Goal: Complete application form

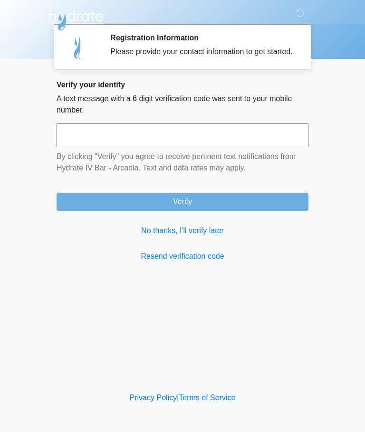
scroll to position [0, 0]
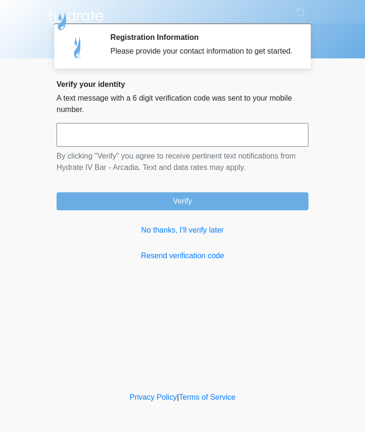
click at [244, 147] on input "text" at bounding box center [183, 136] width 252 height 24
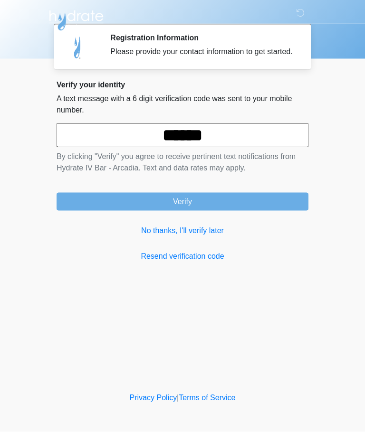
type input "******"
click at [268, 211] on button "Verify" at bounding box center [183, 202] width 252 height 18
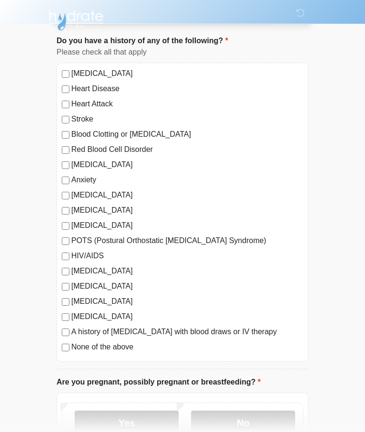
scroll to position [67, 0]
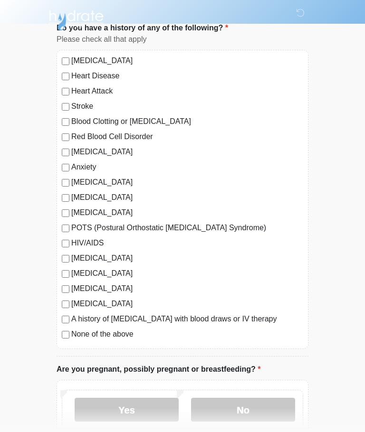
click at [74, 167] on label "Anxiety" at bounding box center [187, 167] width 232 height 11
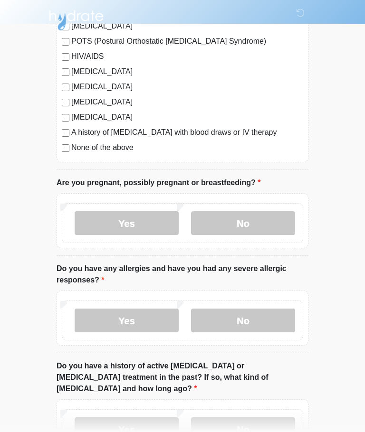
scroll to position [274, 0]
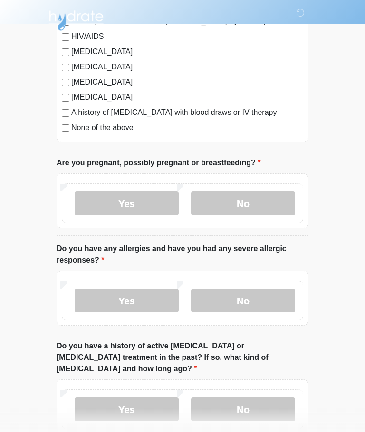
click at [262, 206] on label "No" at bounding box center [243, 203] width 104 height 24
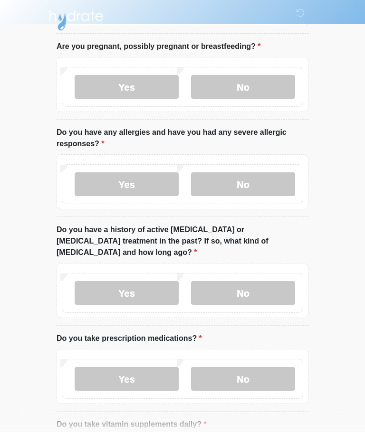
scroll to position [391, 0]
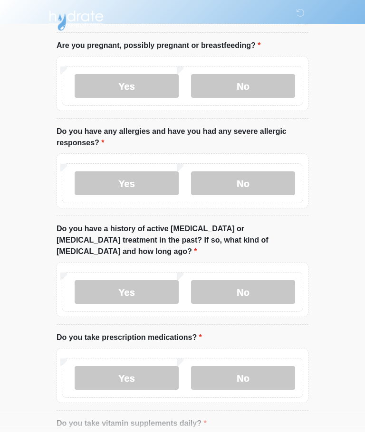
click at [158, 177] on label "Yes" at bounding box center [127, 183] width 104 height 24
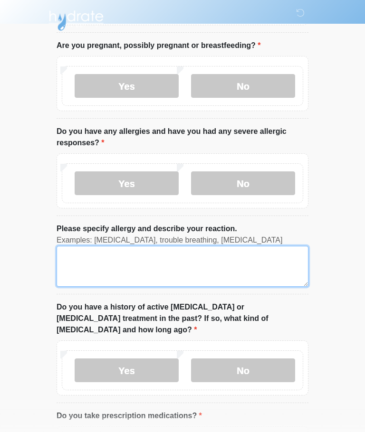
click at [238, 266] on textarea "Please specify allergy and describe your reaction." at bounding box center [183, 266] width 252 height 41
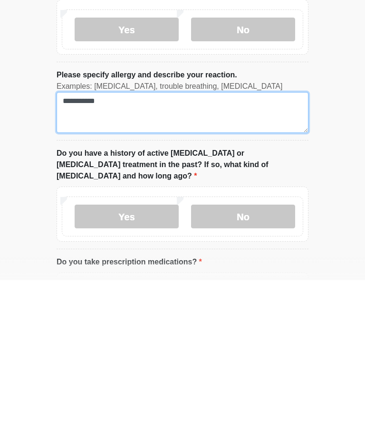
scroll to position [406, 0]
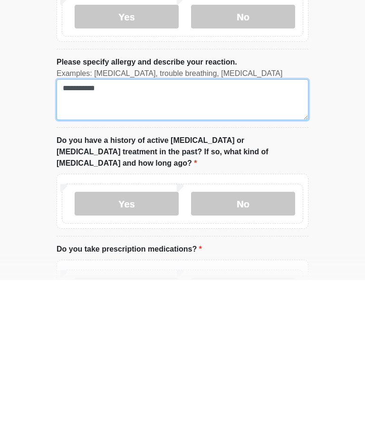
type textarea "**********"
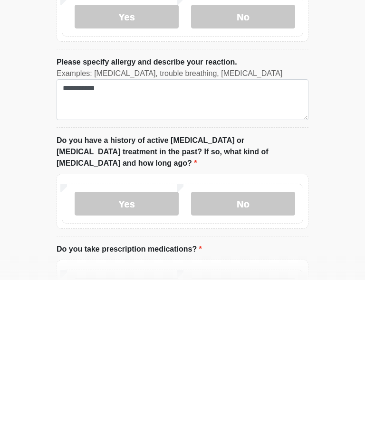
click at [266, 344] on label "No" at bounding box center [243, 356] width 104 height 24
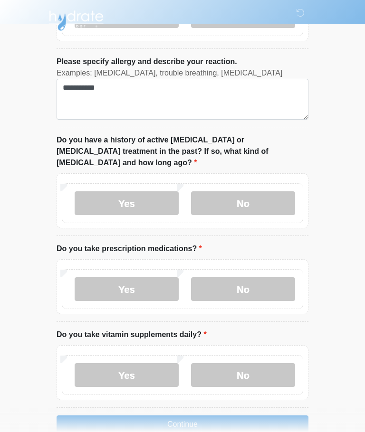
scroll to position [565, 0]
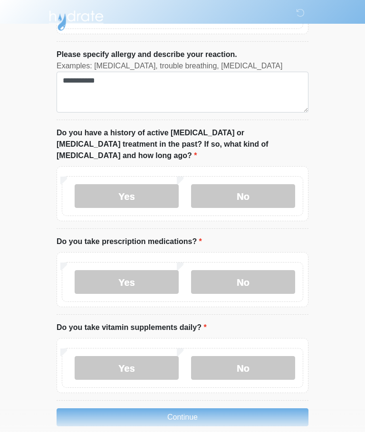
click at [143, 276] on label "Yes" at bounding box center [127, 282] width 104 height 24
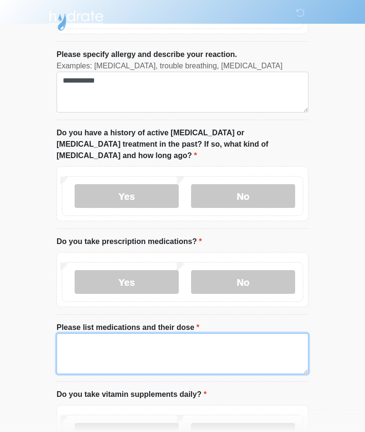
click at [211, 336] on textarea "Please list medications and their dose" at bounding box center [183, 353] width 252 height 41
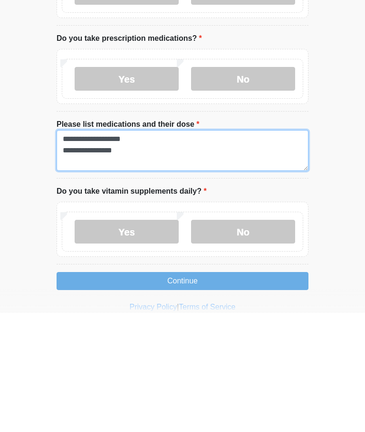
scroll to position [665, 0]
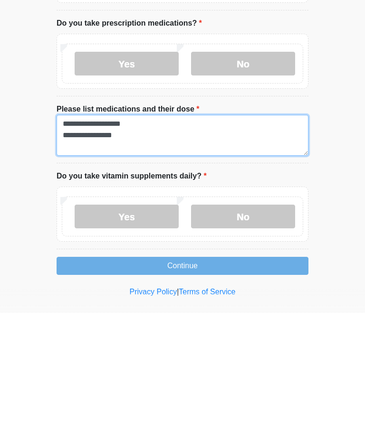
type textarea "**********"
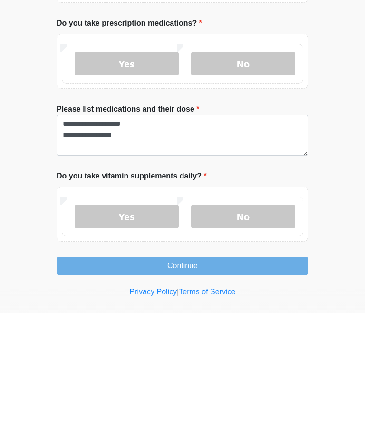
click at [267, 324] on label "No" at bounding box center [243, 336] width 104 height 24
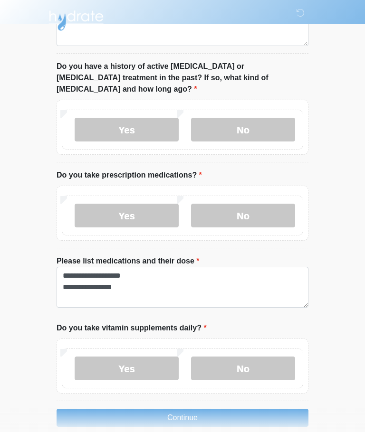
click at [267, 409] on button "Continue" at bounding box center [183, 418] width 252 height 18
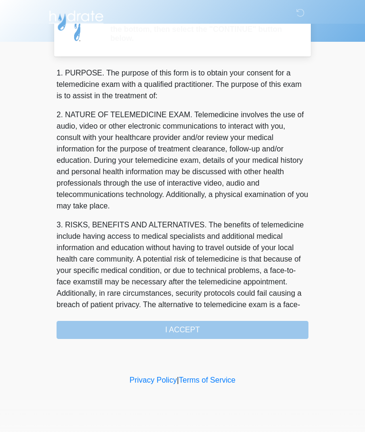
scroll to position [0, 0]
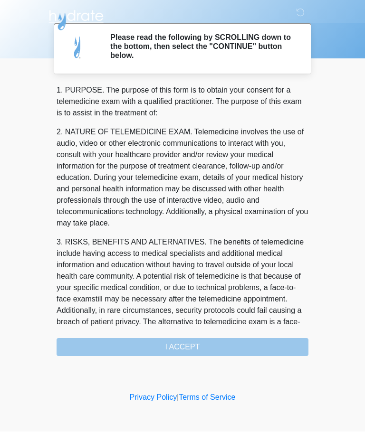
click at [253, 345] on div "1. PURPOSE. The purpose of this form is to obtain your consent for a telemedici…" at bounding box center [183, 221] width 252 height 272
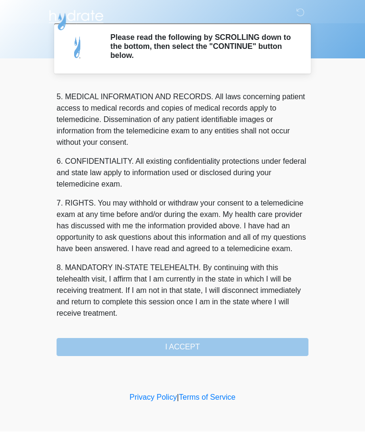
scroll to position [309, 0]
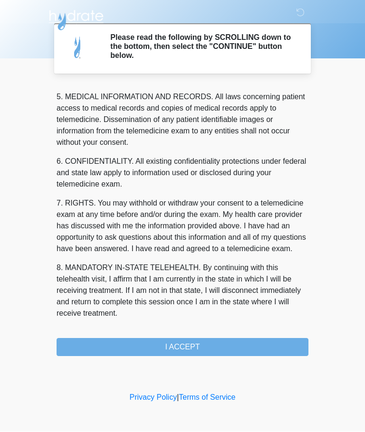
click at [231, 352] on button "I ACCEPT" at bounding box center [183, 348] width 252 height 18
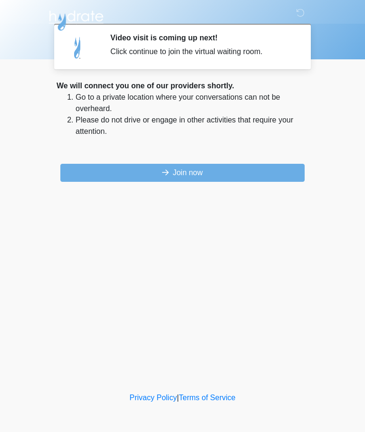
click at [247, 180] on button "Join now" at bounding box center [182, 173] width 244 height 18
